Goal: Find specific page/section: Find specific page/section

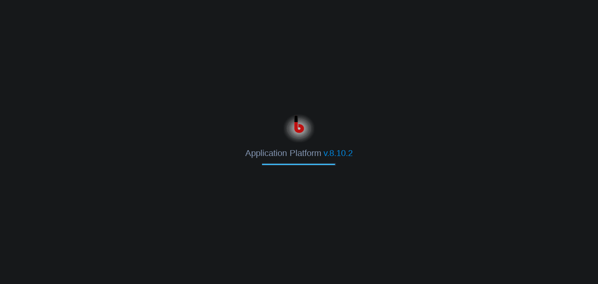
click at [251, 158] on span "Application Platform" at bounding box center [282, 153] width 75 height 10
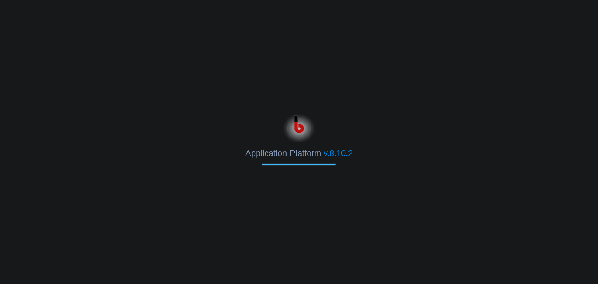
click at [251, 158] on span "Application Platform" at bounding box center [282, 153] width 75 height 10
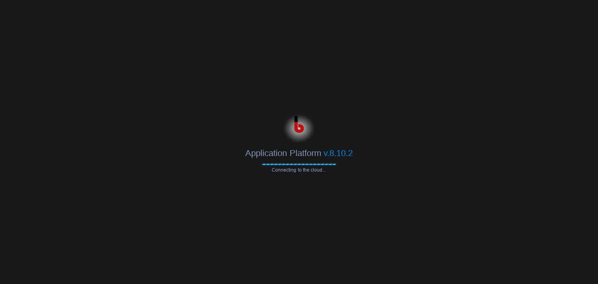
click at [251, 158] on span "Application Platform" at bounding box center [282, 153] width 75 height 10
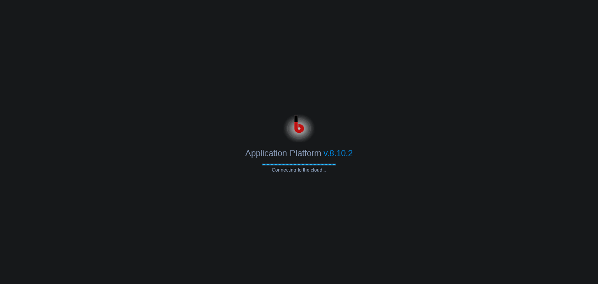
click at [251, 158] on span "Application Platform" at bounding box center [282, 153] width 75 height 10
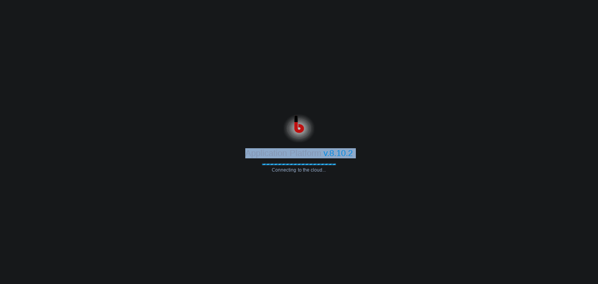
click at [251, 158] on span "Application Platform" at bounding box center [282, 153] width 75 height 10
